Goal: Task Accomplishment & Management: Complete application form

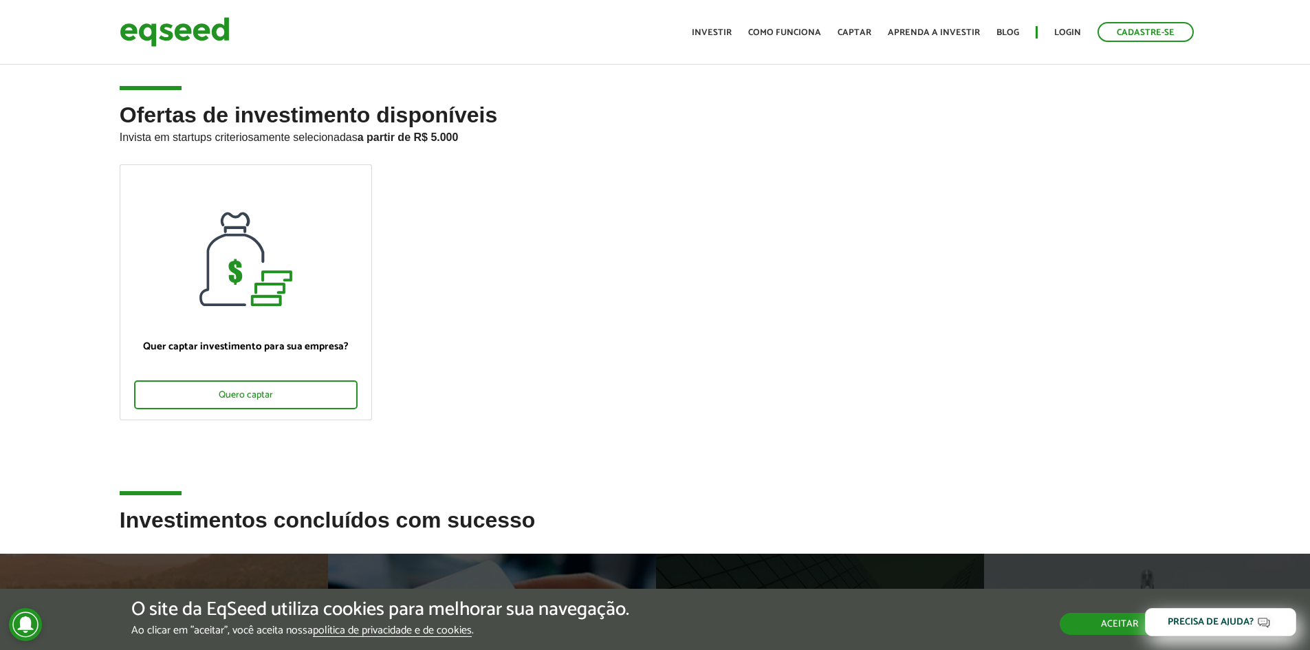
click at [1099, 626] on button "Aceitar" at bounding box center [1120, 624] width 120 height 22
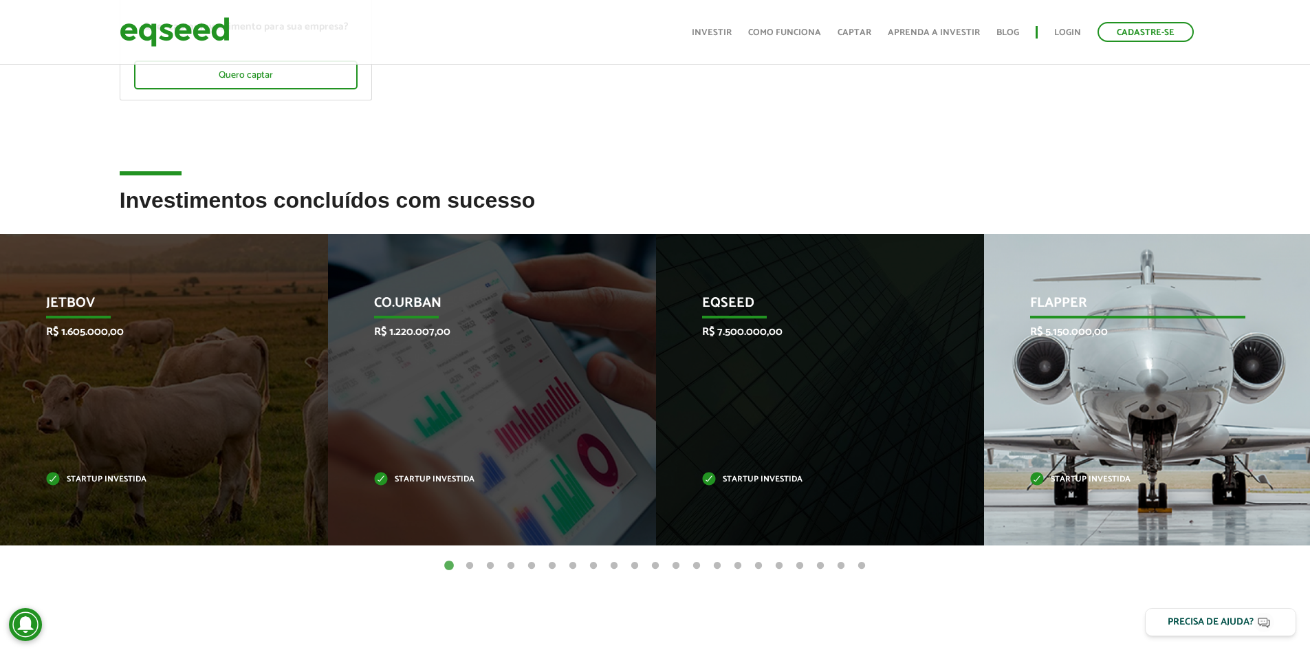
scroll to position [481, 0]
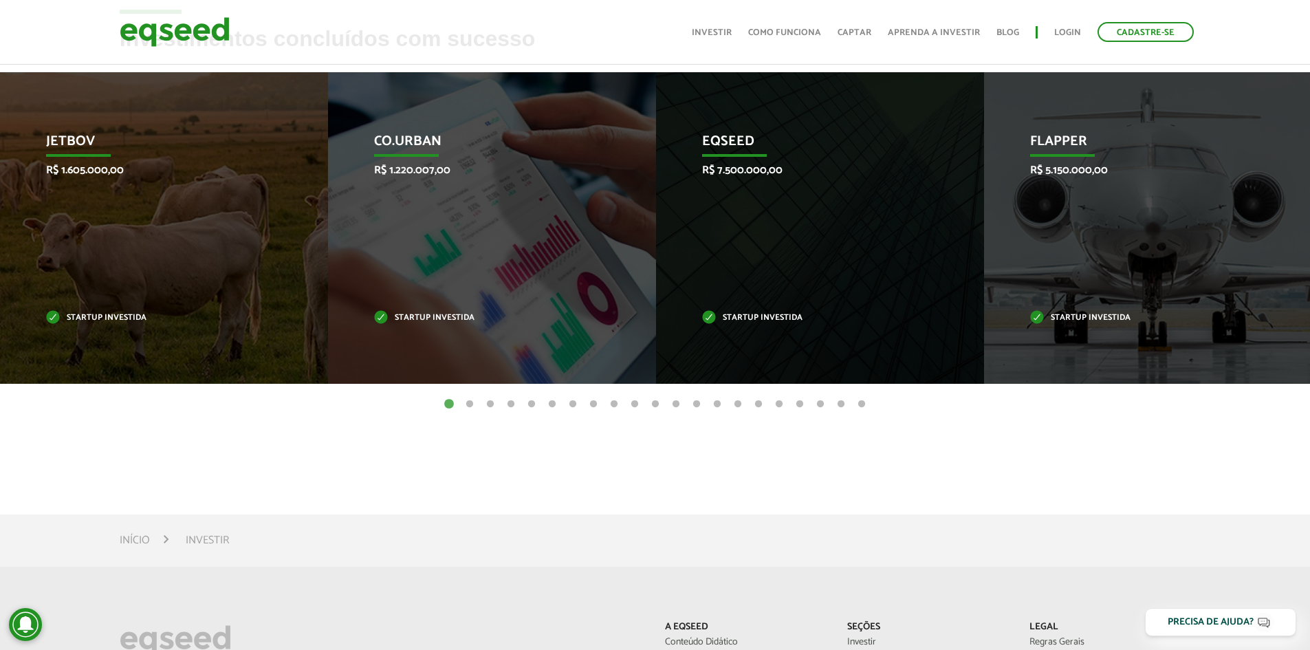
click at [468, 405] on button "2" at bounding box center [470, 404] width 14 height 14
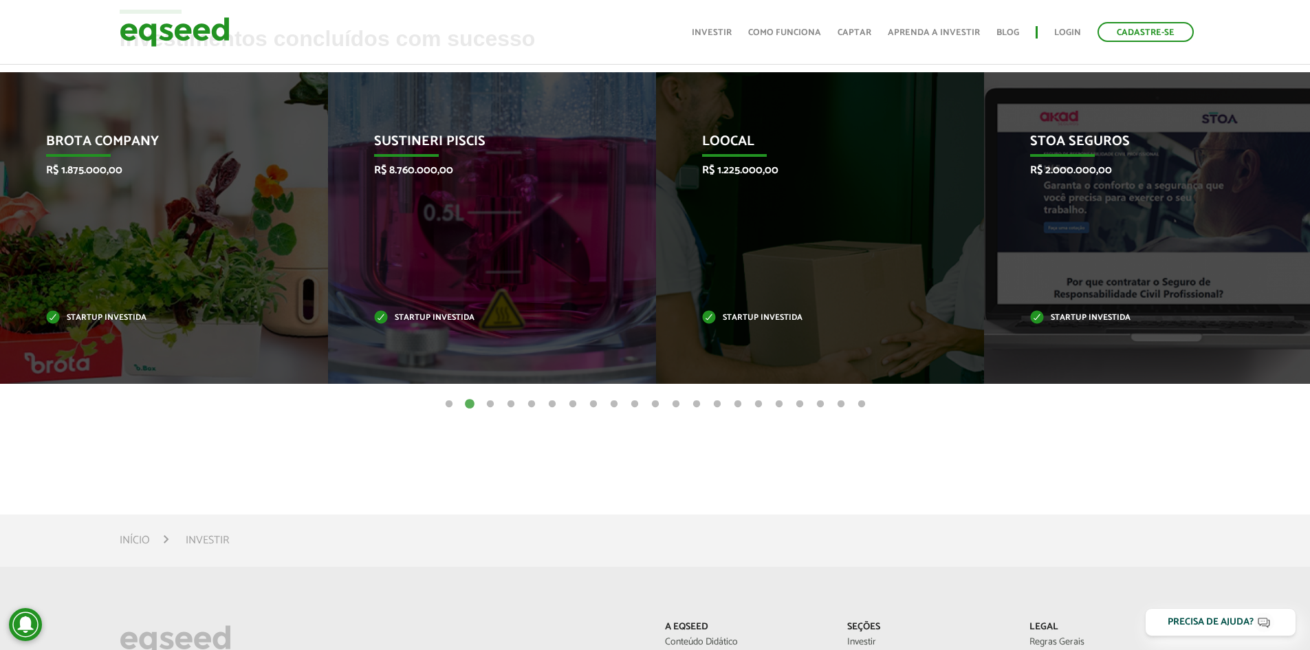
click at [208, 540] on li "Investir" at bounding box center [207, 540] width 43 height 19
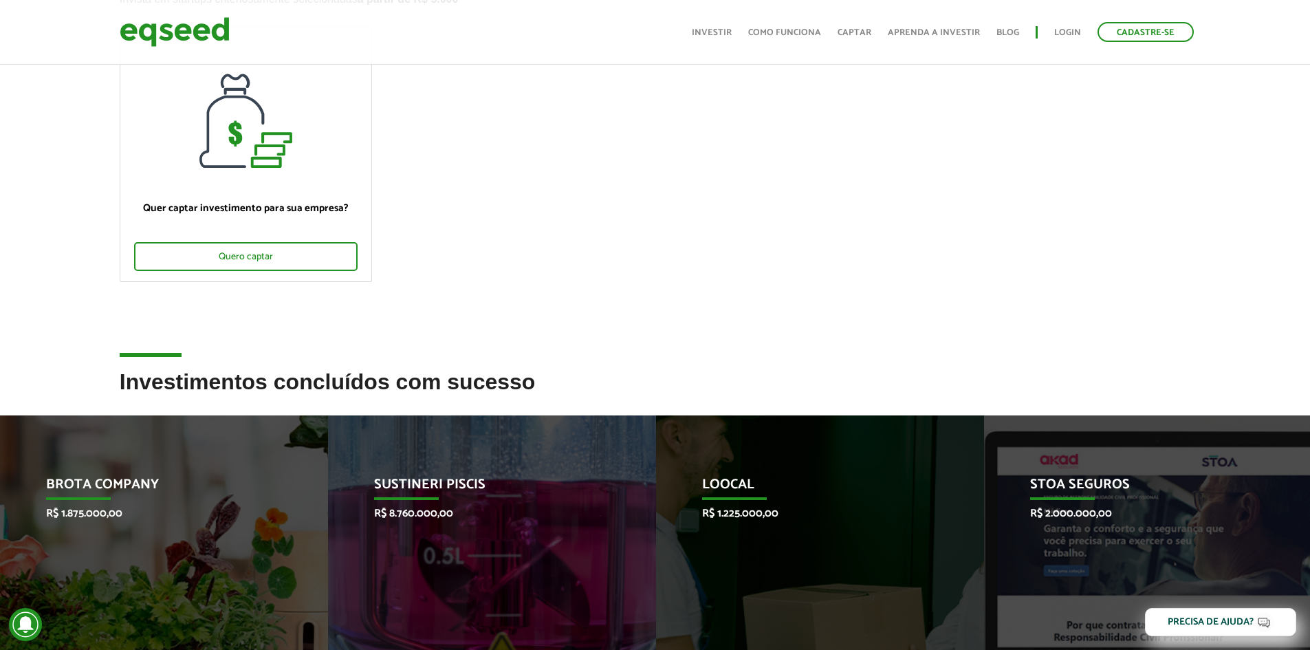
scroll to position [0, 0]
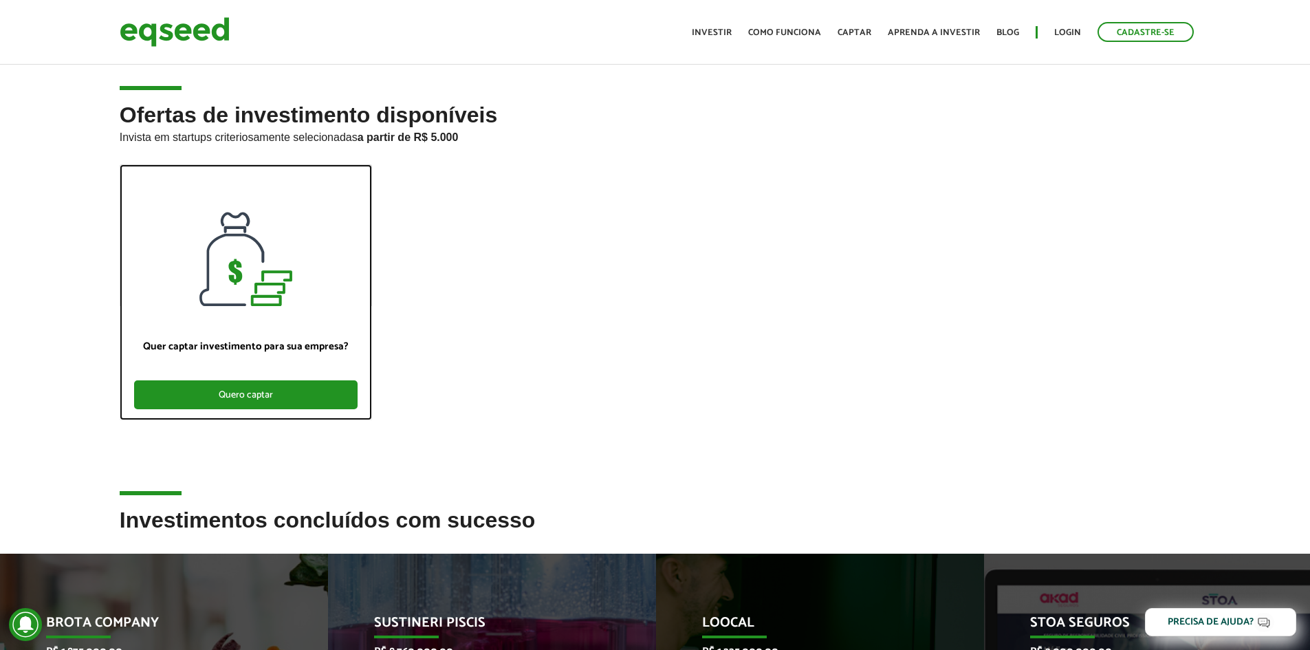
click at [284, 395] on div "Quero captar" at bounding box center [245, 394] width 223 height 29
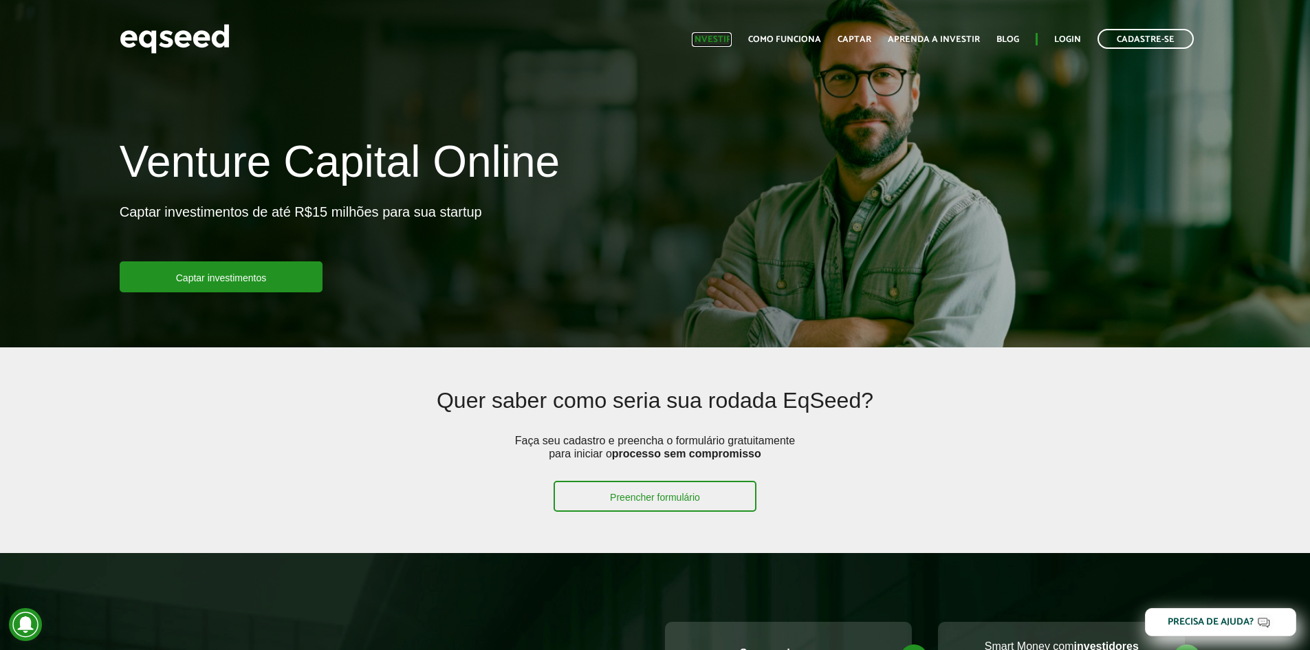
click at [719, 36] on link "Investir" at bounding box center [712, 39] width 40 height 9
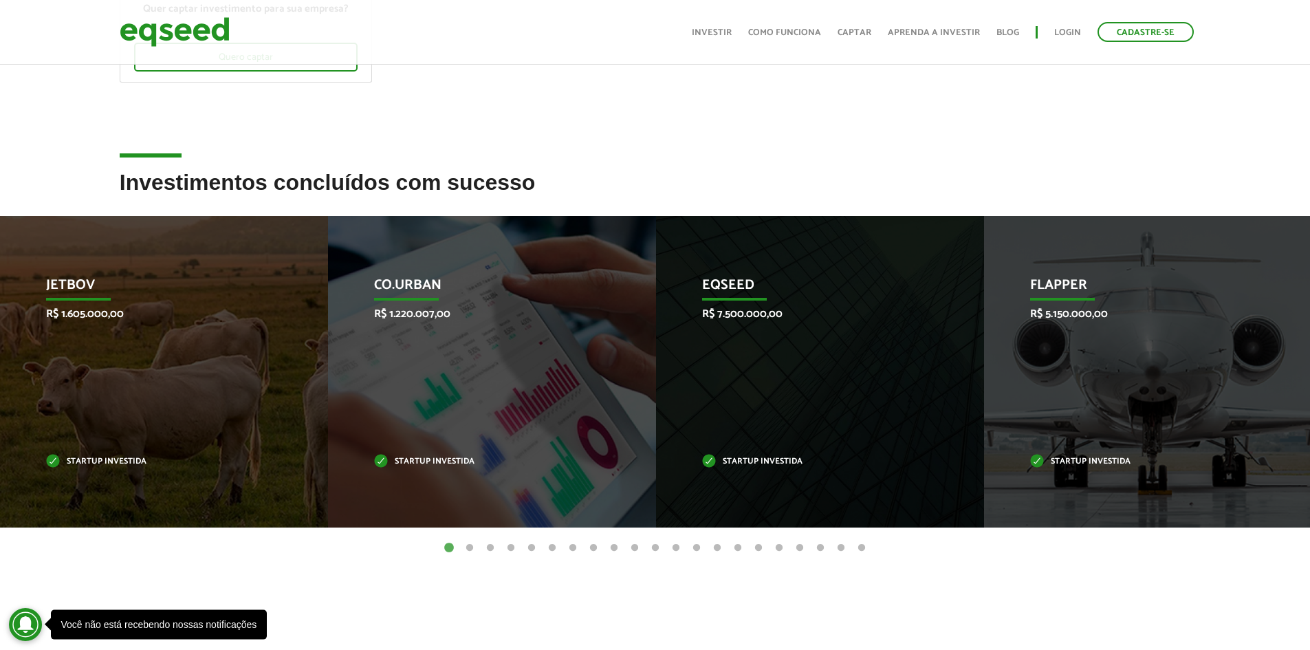
scroll to position [344, 0]
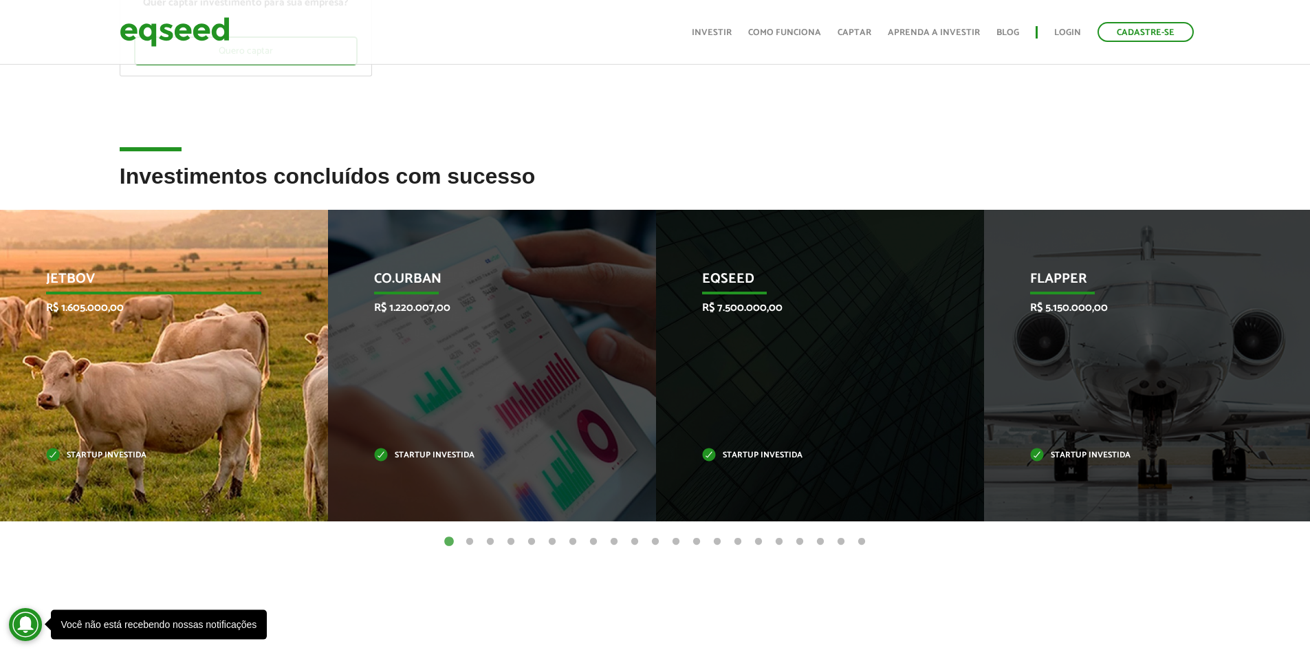
click at [188, 371] on div "JetBov R$ 1.605.000,00 Startup investida" at bounding box center [153, 365] width 307 height 311
click at [67, 277] on p "JetBov" at bounding box center [153, 282] width 215 height 23
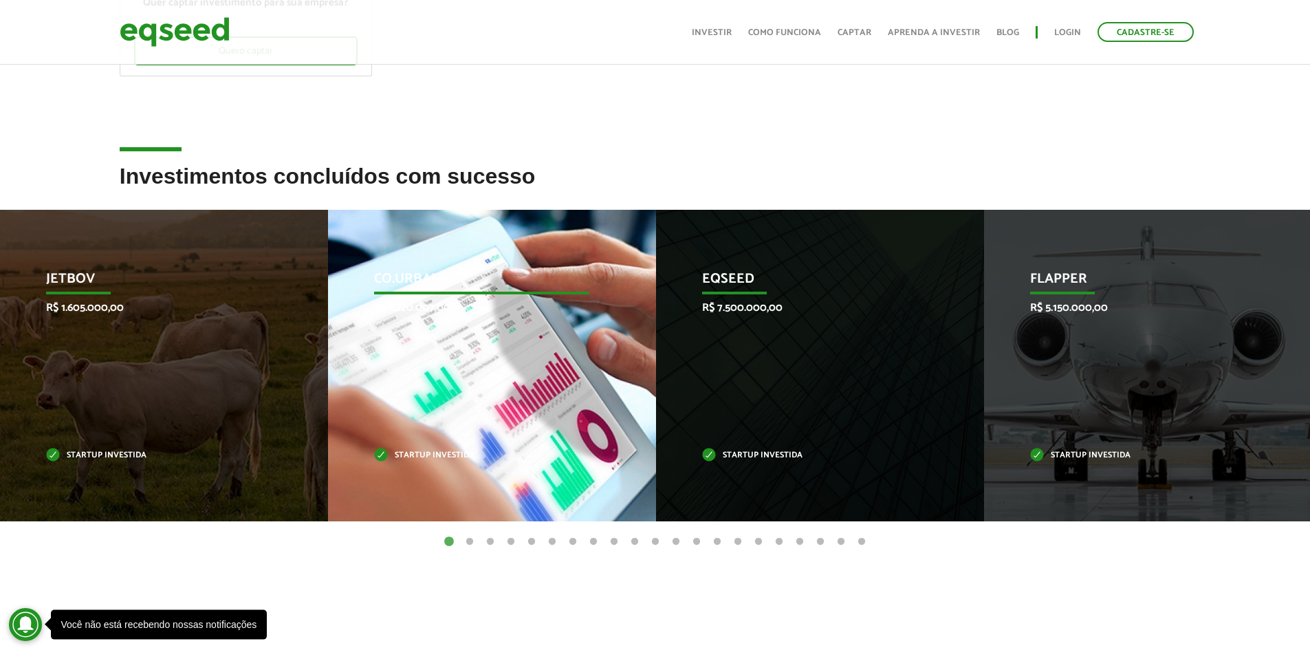
click at [421, 452] on p "Startup investida" at bounding box center [481, 456] width 215 height 8
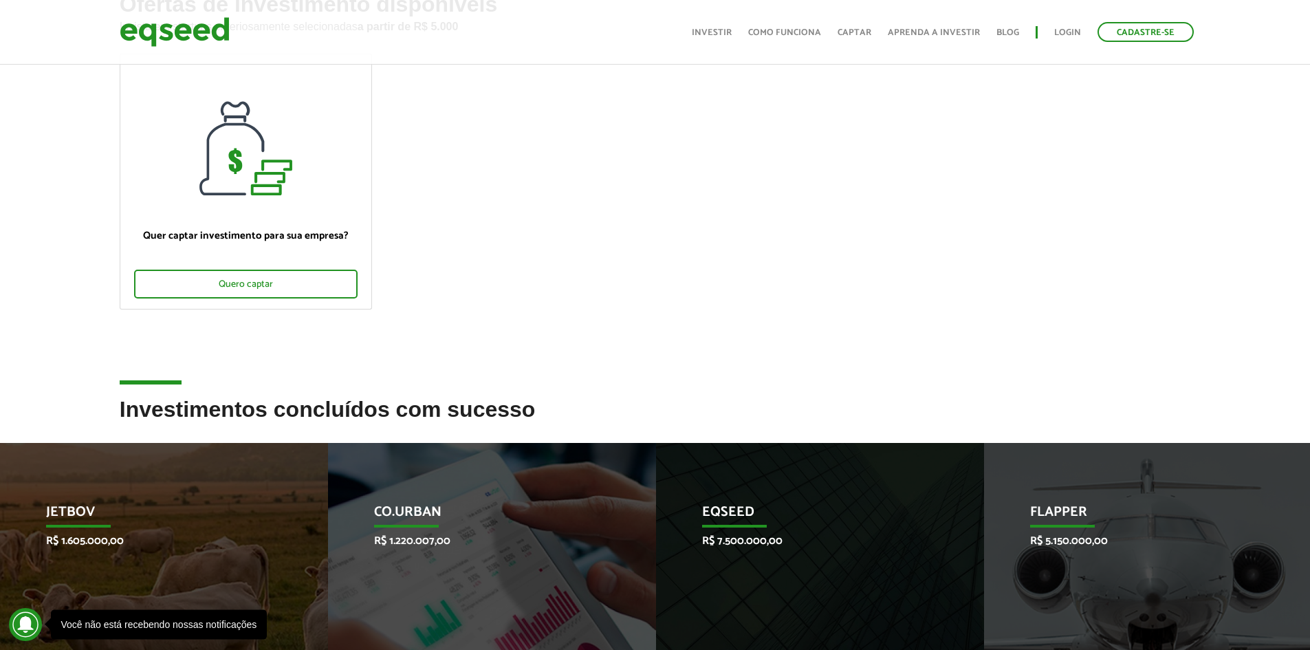
scroll to position [0, 0]
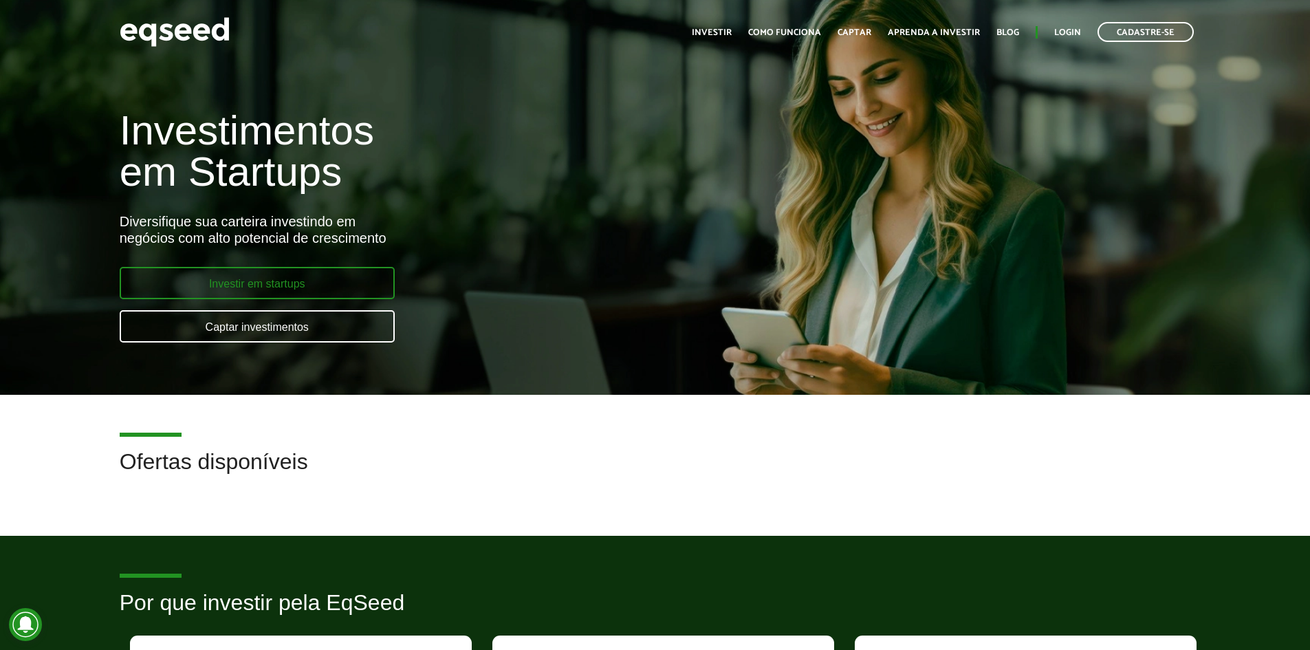
click at [312, 283] on link "Investir em startups" at bounding box center [257, 283] width 275 height 32
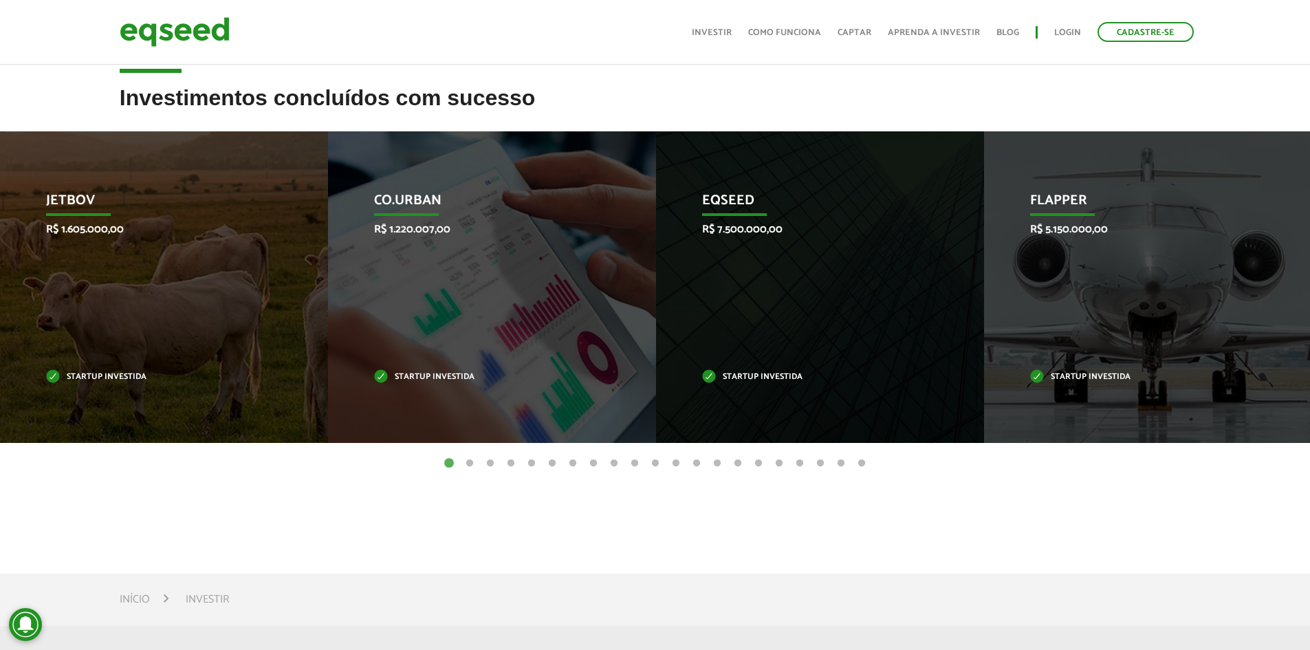
scroll to position [398, 0]
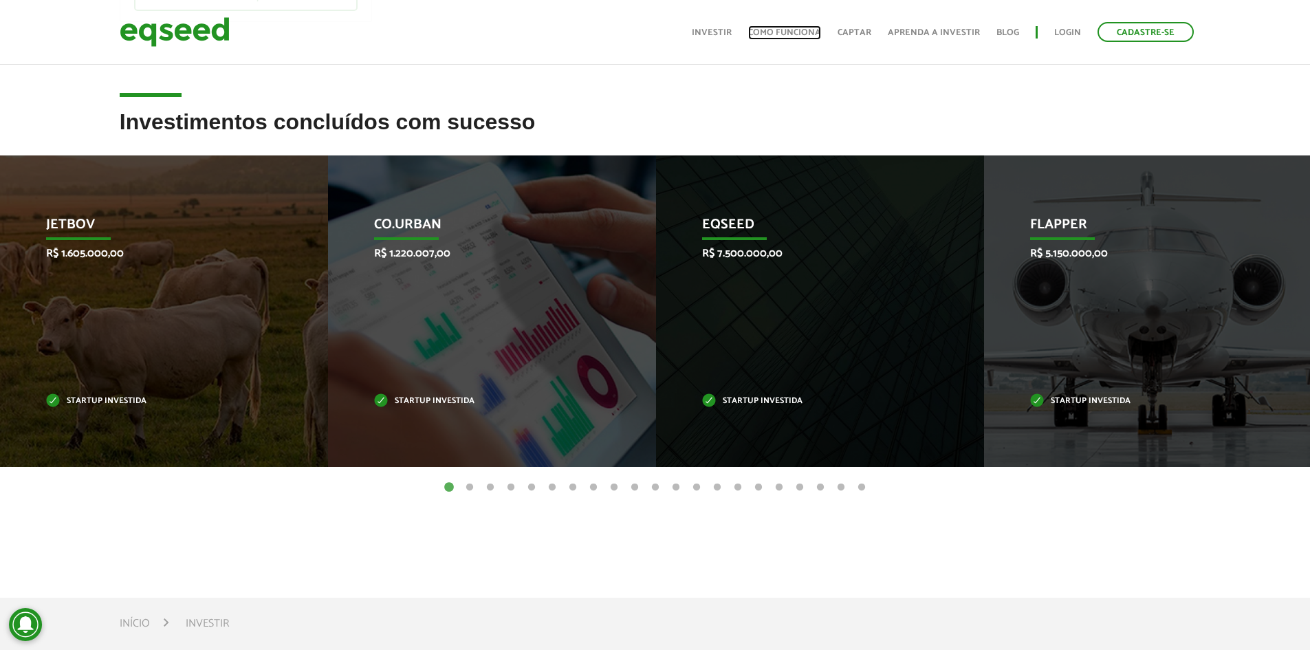
click at [785, 31] on link "Como funciona" at bounding box center [784, 32] width 73 height 9
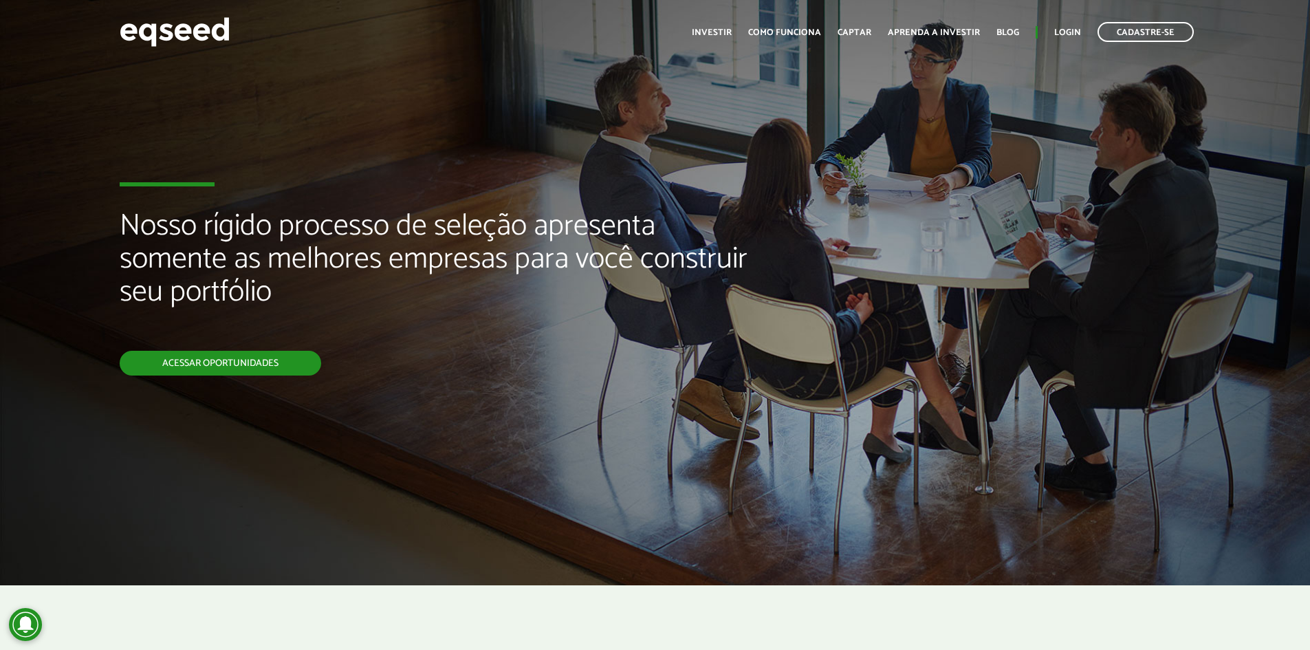
click at [211, 362] on link "Acessar oportunidades" at bounding box center [220, 363] width 201 height 25
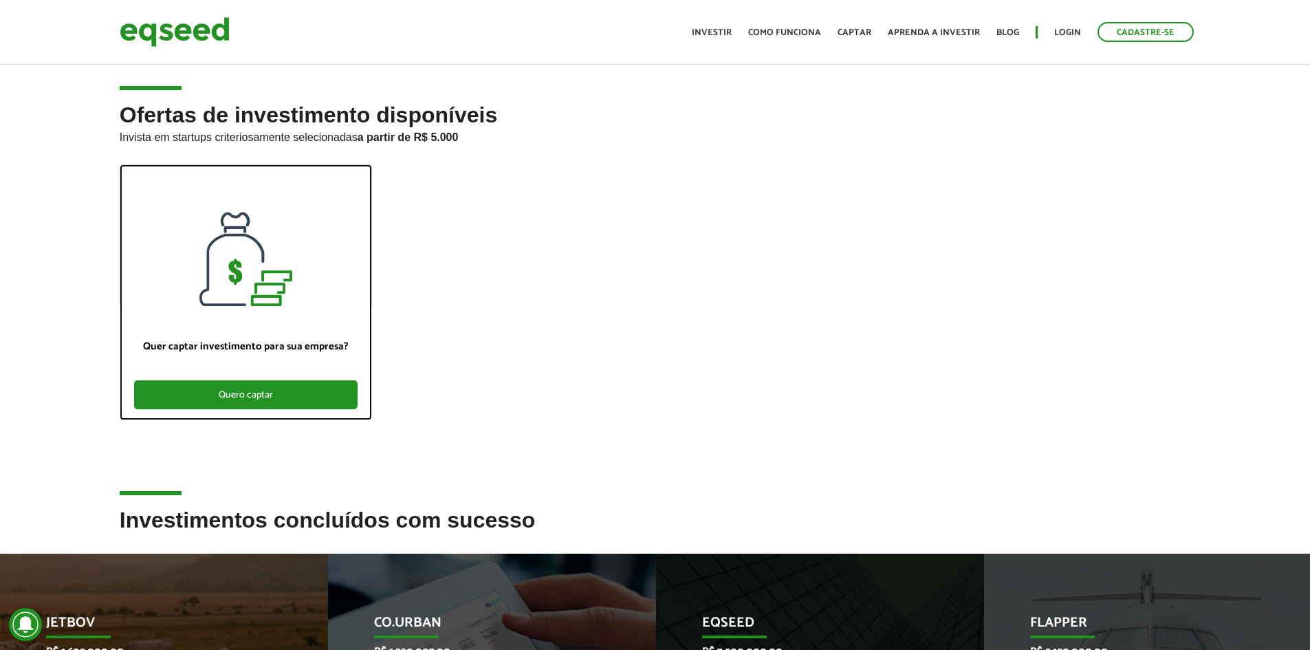
click at [257, 396] on div "Quero captar" at bounding box center [245, 394] width 223 height 29
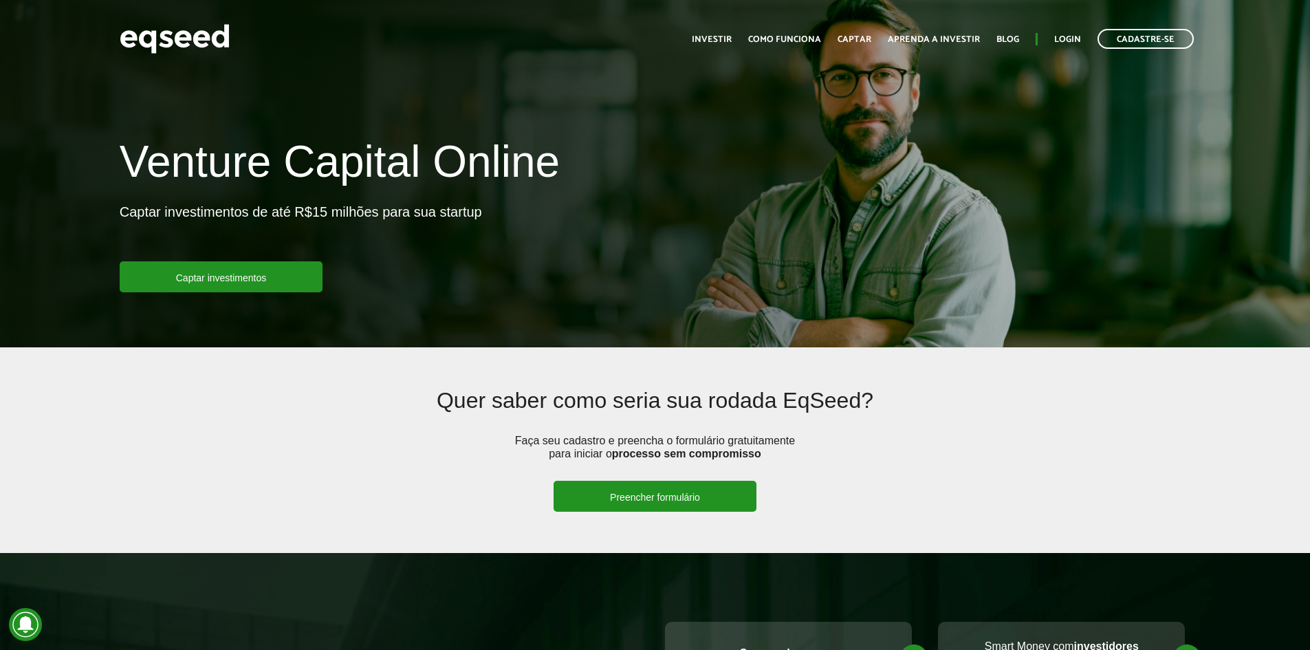
click at [655, 498] on link "Preencher formulário" at bounding box center [655, 496] width 203 height 31
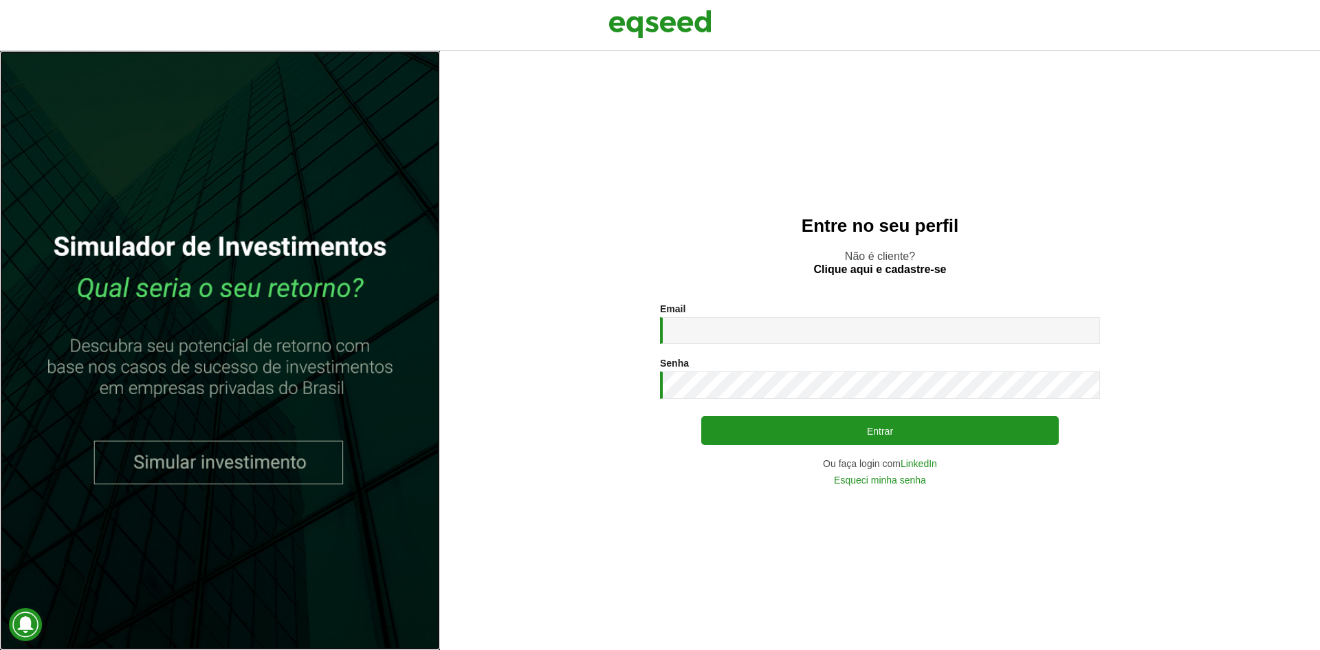
click at [270, 472] on link at bounding box center [220, 350] width 440 height 599
